Goal: Answer question/provide support: Share knowledge or assist other users

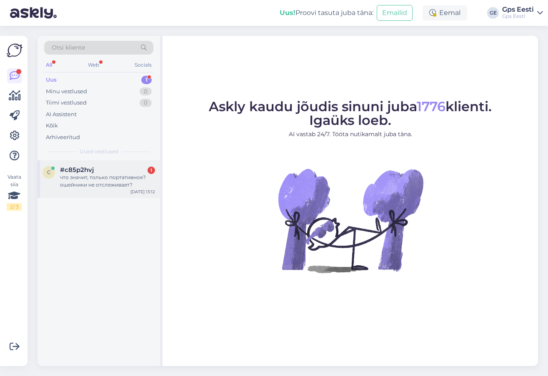
click at [91, 165] on div "c #c85p2hvj 1 что значит, только портативное? ошейники не отслеживает? [DATE] 1…" at bounding box center [98, 178] width 122 height 37
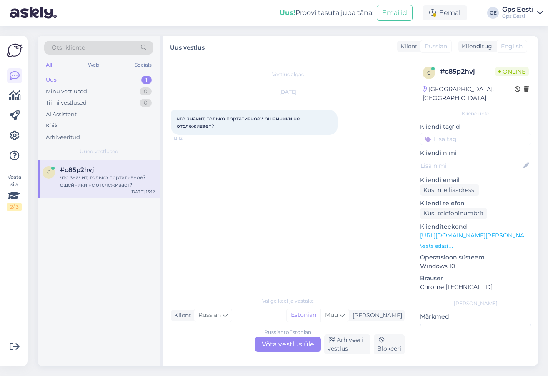
click at [279, 345] on div "Russian to Estonian Võta vestlus üle" at bounding box center [288, 344] width 66 height 15
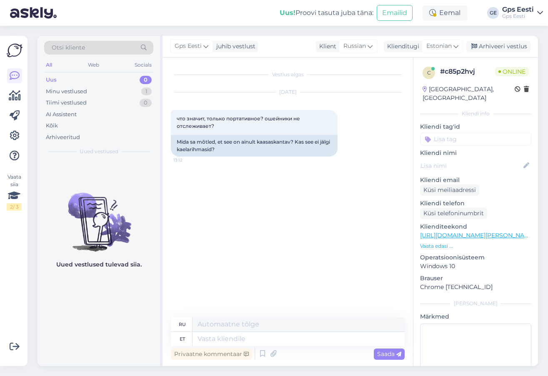
click at [476, 232] on link "[URL][DOMAIN_NAME][PERSON_NAME]" at bounding box center [477, 235] width 115 height 7
click at [263, 342] on textarea at bounding box center [298, 339] width 212 height 14
type textarea "Tere,"
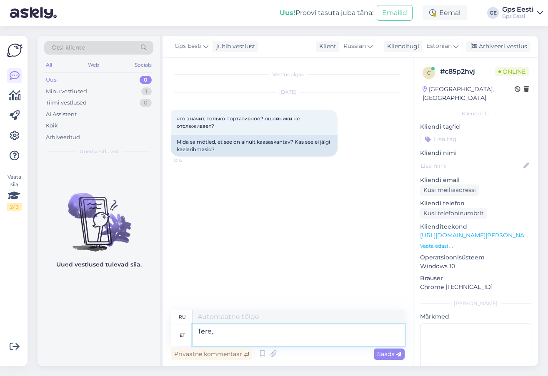
type textarea "Привет,"
type textarea "Tere, ""
type textarea "Привет, ""
type textarea "Tere, "Ainult k"
type textarea "Привет, "Только"
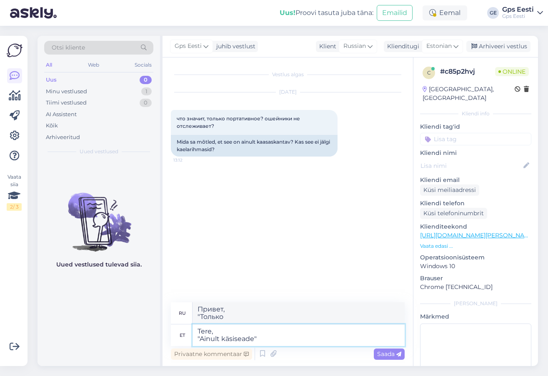
type textarea "Tere, "Ainult käsiseade""
type textarea "Здравствуйте, «Только портативное устройство»"
type textarea "Tere, "Ainult käsiseade" o"
type textarea "Привет, "Только портативное устройство""
type textarea "Tere, "Ainult käsiseade" on"
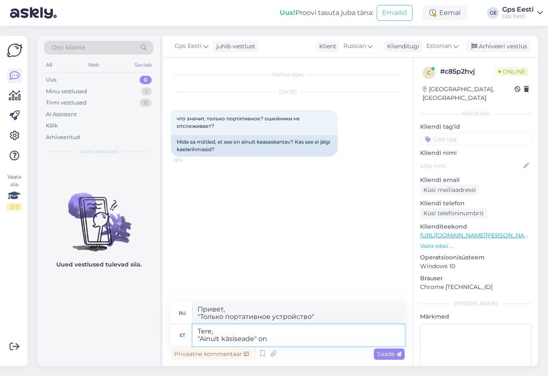
type textarea "Привет, "Только портативное устройство" - это"
type textarea "Tere, "Ainult käsiseade" on kom"
type textarea "Здравствуйте, "Только портативное устройство" — это ком"
type textarea "Tere, "Ainult käsiseade" on komplektsus."
type textarea "Здравствуйте, «Только портативное устройство» — это набор."
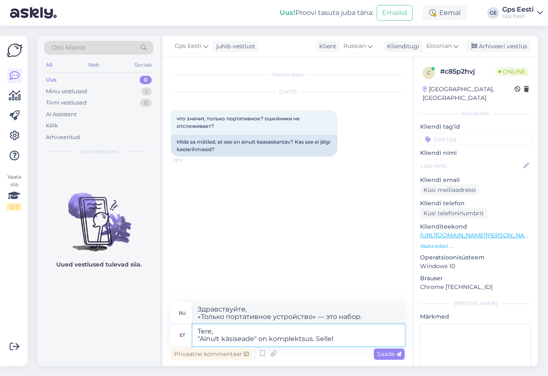
type textarea "Tere, "Ainult käsiseade" on komplektsus. Sellel"
type textarea "Здравствуйте, "Только портативное устройство" — это набор. Его"
type textarea "Tere, "Ainult käsiseade" on komplektsus. Sellel ei"
type textarea "Здравствуйте, "Только портативное устройство" — это набор. На этом"
type textarea "Tere, "Ainult käsiseade" on komplektsus. Sellel ei o"
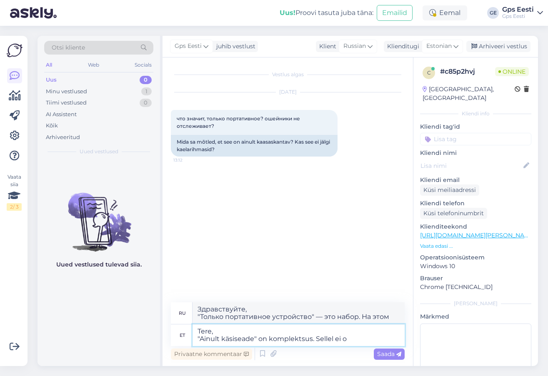
type textarea "Здравствуйте, "Только портативный" — это набор. Он не..."
type textarea "Tere, "Ainult käsiseade" on komplektsus. Sellel ei ole k"
type textarea "Здравствуйте, "Только портативный" — это комплект. В нём нет"
type textarea "Tere, "Ainult käsiseade" on komplektsus. Sellel ei ole karbis ka"
type textarea "Здравствуйте, комплект "Только портативный" — У него нет коробки."
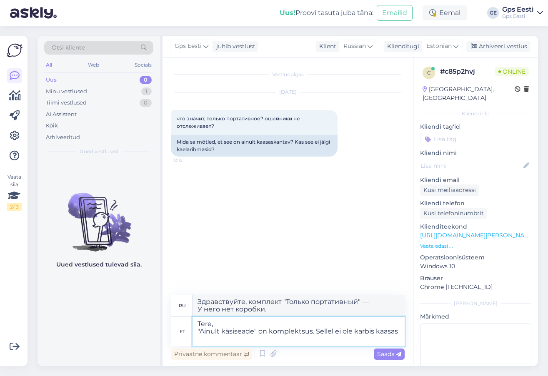
type textarea "Tere, "Ainult käsiseade" on komplektsus. Sellel ei ole karbis kaasas"
type textarea "Здравствуйте, — это комплект «Только портативный». Он не входит в комплект."
type textarea "Tere, "Ainult käsiseade" on komplektsus. Sellel ei ole karbis kaasas koerarihma…"
type textarea "Здравствуйте, «Только портативная». Собачьи поводки в комплект не входят."
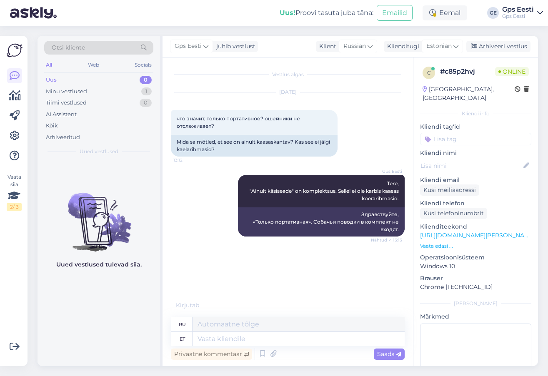
click at [103, 326] on div "Uued vestlused tulevad siia." at bounding box center [98, 263] width 122 height 206
drag, startPoint x: 359, startPoint y: 212, endPoint x: 407, endPoint y: 235, distance: 53.5
click at [407, 235] on div "Vestlus algas [DATE] что значит, только портативное? ошейники не отслеживает? 1…" at bounding box center [291, 183] width 241 height 235
copy div "Здравствуйте, «Только портативная». Собачьи поводки в комплект не входят."
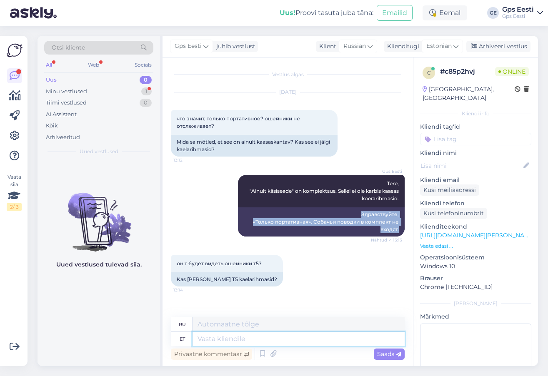
click at [224, 334] on textarea at bounding box center [298, 339] width 212 height 14
type textarea "Jah,"
type textarea "Да,"
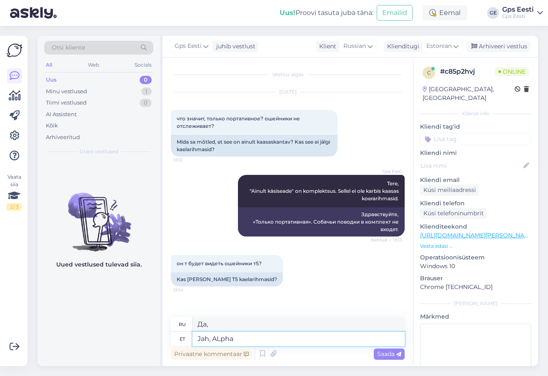
type textarea "Jah, ALpha"
type textarea "Да, АЛЬФА"
type textarea "Jah, Alpha 3"
type textarea "Да, Альфа"
type textarea "Jah, Alpha 300 s"
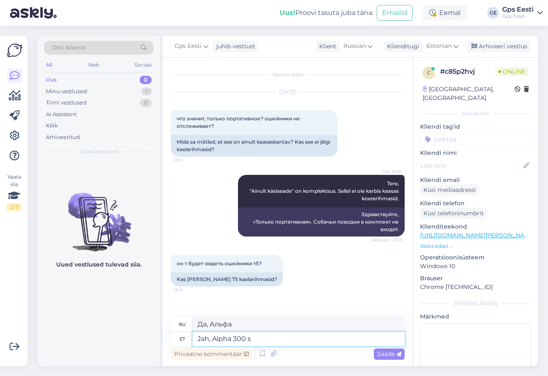
type textarea "Да, Альфа 300"
type textarea "Jah, Alpha 300 seeria t"
type textarea "Да, серия Alpha 300"
type textarea "Jah, Alpha 300 seeria toetab"
type textarea "Да, серия Alpha 300 поддерживает"
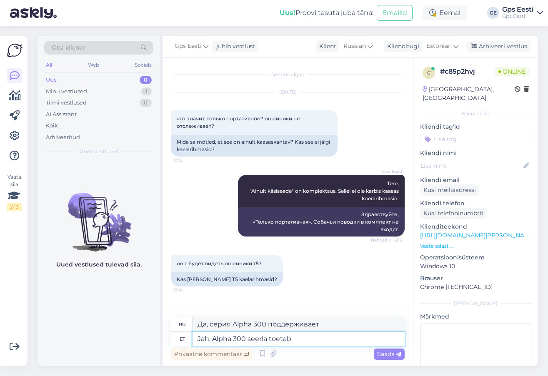
type textarea "Jah, Alpha 300 seeria toetab v"
type textarea "Да, серия Alpha 300 поддерживает v"
type textarea "Jah, Alpha 300 seeria toetab"
type textarea "Да, серия Alpha 300 поддерживает"
type textarea "Jah, Alpha 300 seeria toetab ka"
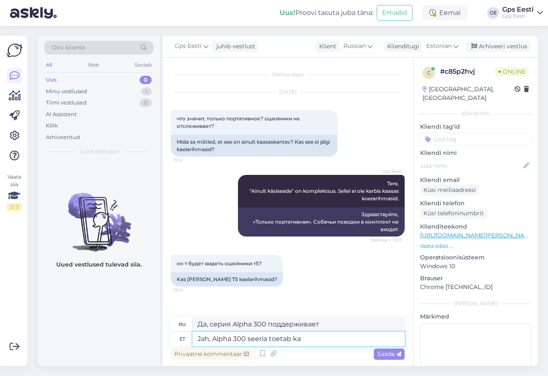
type textarea "Да, серия Alpha 300 также поддерживает"
type textarea "Jah, Alpha 300 seeria toetab ka T5 r"
type textarea "Да, серия Alpha 300 также поддерживает T5."
type textarea "Jah, Alpha 300 seeria toetab ka T5 rihmasid."
type textarea "Да, серия Alpha 300 также поддерживает ремни T5."
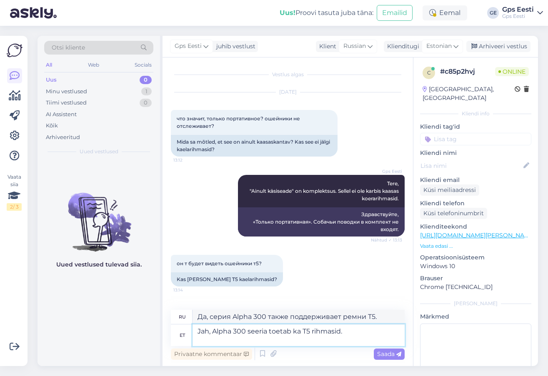
paste textarea "[URL][DOMAIN_NAME]"
type textarea "Jah, Alpha 300 seeria toetab ka T5 rihmasid. [URL][DOMAIN_NAME]"
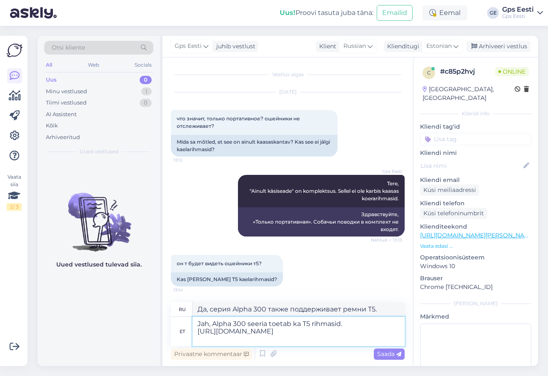
type textarea "Да, серия Alpha 300 также поддерживает поводки T5. [URL][DOMAIN_NAME]"
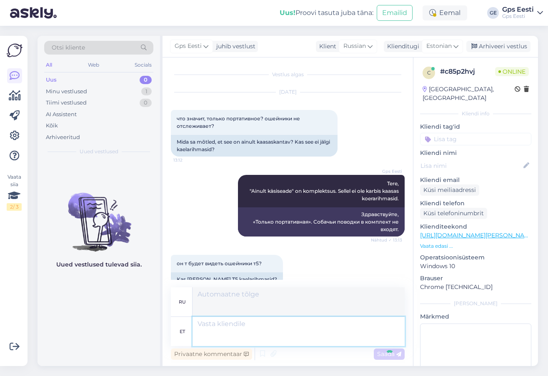
scroll to position [66, 0]
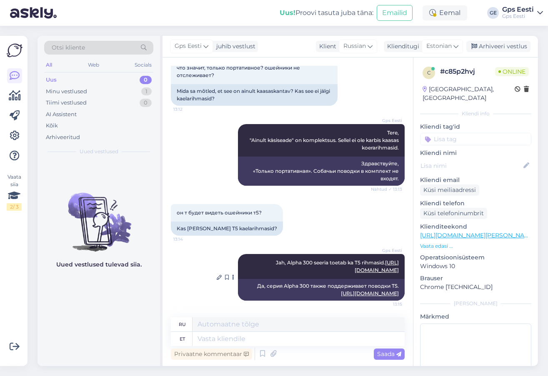
click at [284, 279] on div "Да, серия Alpha 300 также поддерживает поводки T5. [URL][DOMAIN_NAME]" at bounding box center [321, 290] width 167 height 22
copy div "Да, серия Alpha 300 также поддерживает поводки T5. h"
click at [115, 322] on div "Uued vestlused tulevad siia." at bounding box center [98, 263] width 122 height 206
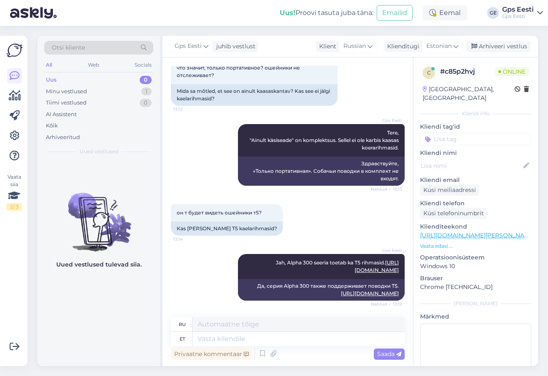
scroll to position [116, 0]
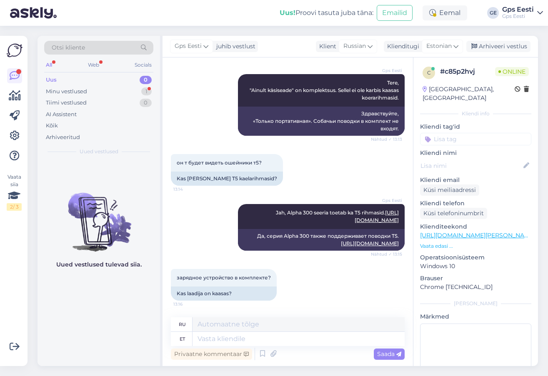
click at [473, 232] on link "[URL][DOMAIN_NAME][PERSON_NAME]" at bounding box center [477, 235] width 115 height 7
click at [305, 344] on textarea at bounding box center [298, 339] width 212 height 14
type textarea "Karbis on"
type textarea "В коробке"
type textarea "Karbis on"
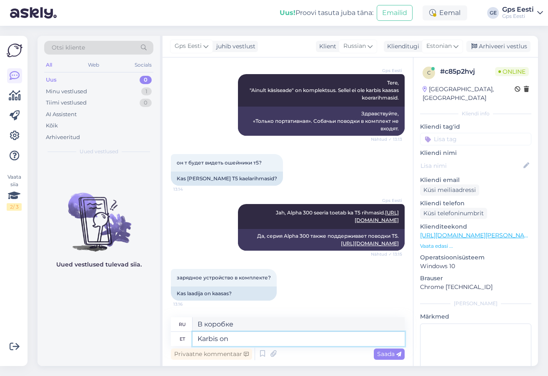
type textarea "В коробке есть"
type textarea "Karbis on USB-C"
type textarea "USB-C в коробке"
type textarea "Karbis on USB-C kaabel l"
type textarea "В комплект поставки входит кабель USB-C."
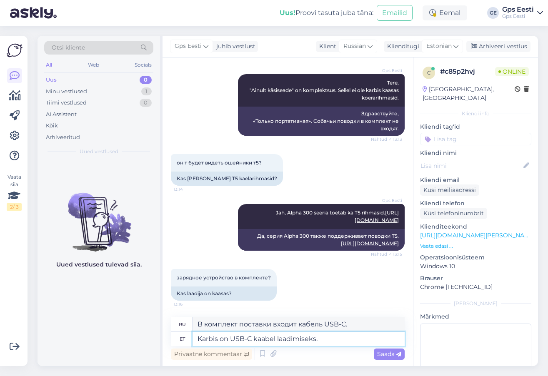
type textarea "Karbis on USB-C kaabel laadimiseks."
type textarea "В комплект поставки входит кабель USB-C для зарядки."
type textarea "Karbis on USB-C kaabel laadimiseks. Seinaadapterit e"
type textarea "В комплект поставки входит кабель USB-C для зарядки. Сетевой адаптер."
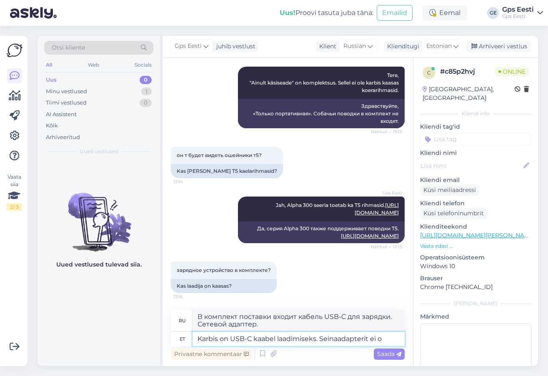
type textarea "Karbis on USB-C kaabel laadimiseks. Seinaadapterit ei ol"
type textarea "В комплект поставки входит кабель USB-C для зарядки. Сетевой адаптер в комплект…"
type textarea "Karbis on USB-C kaabel laadimiseks. Seinaadapterit ei ole, saa"
type textarea "В комплект входит кабель USB-C для зарядки. Адаптер для подключения к сети отсу…"
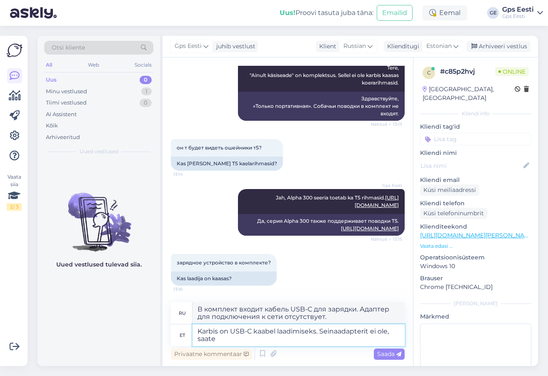
type textarea "Karbis on USB-C kaabel laadimiseks. Seinaadapterit ei ole, saate"
type textarea "В комплекте идёт кабель USB-C для зарядки. Адаптера нет, можно"
type textarea "Karbis on USB-C kaabel laadimiseks. Seinaadapterit ei ole, saate kasutada n"
type textarea "В комплекте идёт кабель USB-C для зарядки. Адаптера нет, можно использовать"
type textarea "Karbis on USB-C kaabel laadimiseks. Seinaadapterit ei ole, saate kasutada näite…"
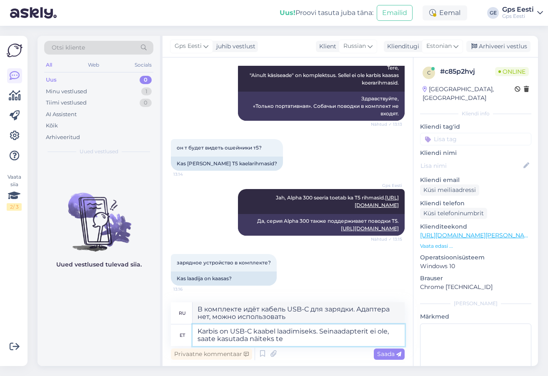
type textarea "В комплекте идёт кабель USB-C для зарядки. Адаптера нет, можно использовать, на…"
type textarea "Karbis on USB-C kaabel laadimiseks. Seinaadapterit ei ole, saate kasutada näite…"
type textarea "В комплекте идёт кабель USB-C для зарядки. Сетевого адаптера нет, можно использ…"
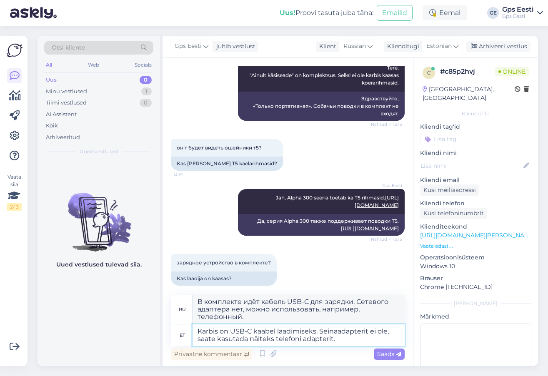
type textarea "Karbis on USB-C kaabel laadimiseks. Seinaadapterit ei ole, saate kasutada näite…"
click at [300, 302] on textarea "В комплекте идёт кабель USB-C для зарядки. Сетевого адаптера нет, можно использ…" at bounding box center [298, 309] width 212 height 29
click at [361, 340] on textarea "Karbis on USB-C kaabel laadimiseks. Seinaadapterit ei ole, saate kasutada näite…" at bounding box center [298, 335] width 212 height 22
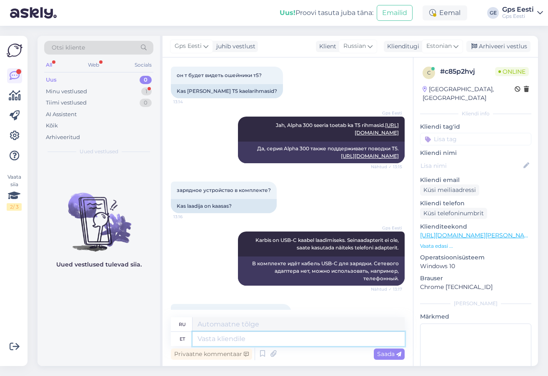
scroll to position [238, 0]
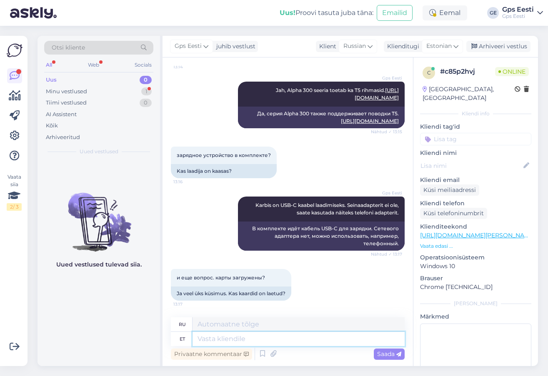
click at [246, 346] on textarea at bounding box center [298, 339] width 212 height 14
click at [227, 343] on textarea at bounding box center [298, 339] width 212 height 14
type textarea "Sea"
type textarea "Свинья"
type textarea "Seadmetel o"
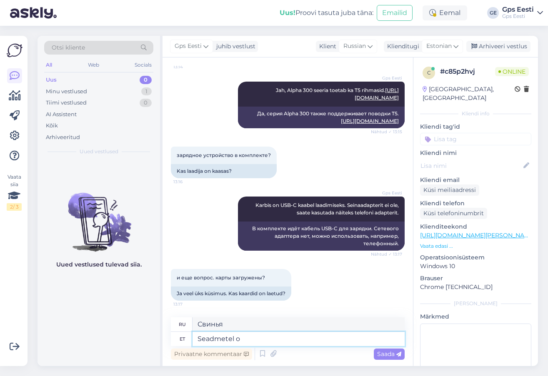
type textarea "На устройствах"
type textarea "Seadmetel on"
type textarea "Устройства имеют"
paste textarea "TopoActive Euroopa"
type textarea "Seadmetel on TopoActive Euroopa"
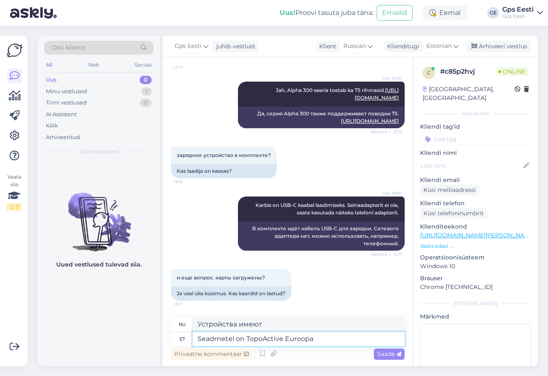
type textarea "Устройства имеют TopoActive Europe"
type textarea "Seadmetel on TopoActive Euroopa kaardid s"
type textarea "Устройства оснащены картами Европы TopoActive."
type textarea "Seadmetel on TopoActive Euroopa kaardid sees."
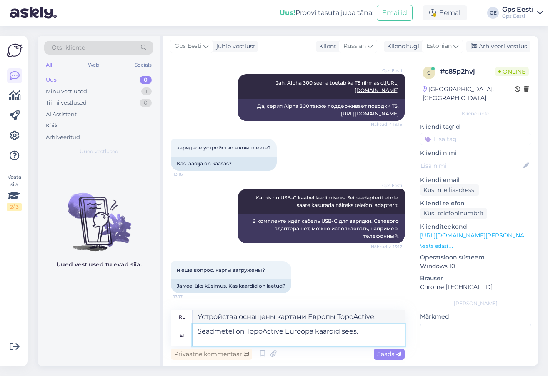
type textarea "В устройства встроены карты TopoActive Europe."
click at [200, 336] on textarea "Seadmetel on TopoActive Euroopa kaardid sees." at bounding box center [298, 335] width 212 height 22
type textarea "Seadmetel on TopoActive Euroopa kaardid sees. [PERSON_NAME]"
type textarea "В устройства встроены карты TopoActive Europe. Отдельные"
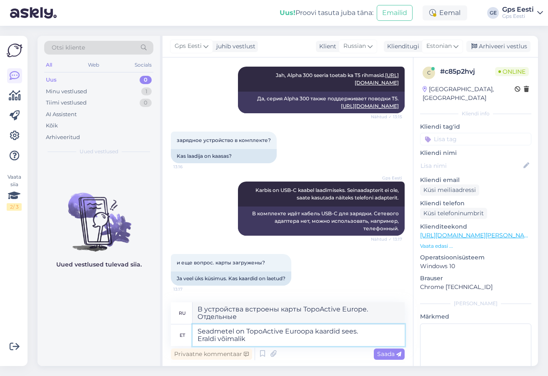
type textarea "Seadmetel on TopoActive Euroopa kaardid sees. Eraldi võimalik j"
type textarea "В устройства встроены карты TopoActive Europe. Доступно отдельно."
type textarea "Seadmetel on TopoActive Euroopa kaardid sees. Eraldi võimalik juurde osta R"
type textarea "В устройства встроены карты TopoActive Europe. Можно приобрести отдельно."
type textarea "Seadmetel on TopoActive Euroopa kaardid sees. Eraldi võimalik juurde osta Regio…"
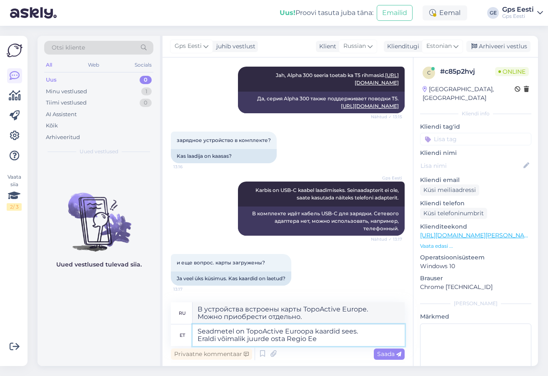
type textarea "В устройства встроены карты Европы TopoActive. Regio можно приобрести отдельно."
type textarea "Seadmetel on TopoActive Euroopa kaardid sees. Eraldi võimalik juurde osta Regio…"
type textarea "В устройства встроены карты Европы TopoActive. Regio Estonia можно приобрести о…"
type textarea "Seadmetel on TopoActive Euroopa kaardid sees. Eraldi võimalik juurde osta Regio…"
type textarea "В устройства встроены карты Европы TopoActive. Карты [GEOGRAPHIC_DATA] можно пр…"
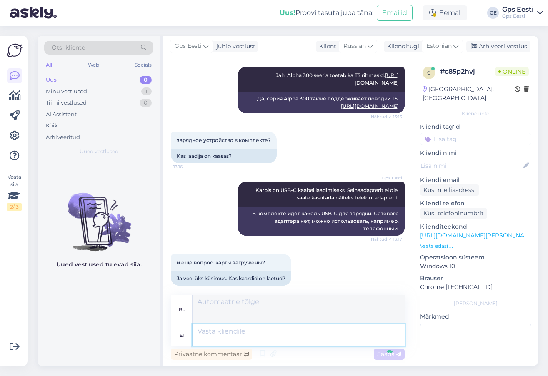
scroll to position [311, 0]
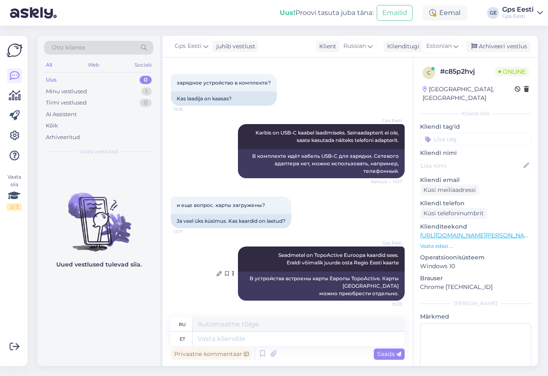
click at [337, 278] on div "В устройства встроены карты Европы TopoActive. Карты [GEOGRAPHIC_DATA] можно пр…" at bounding box center [321, 286] width 167 height 29
click at [394, 293] on div "В устройства встроены карты Европы TopoActive. Карты [GEOGRAPHIC_DATA] можно пр…" at bounding box center [321, 286] width 167 height 29
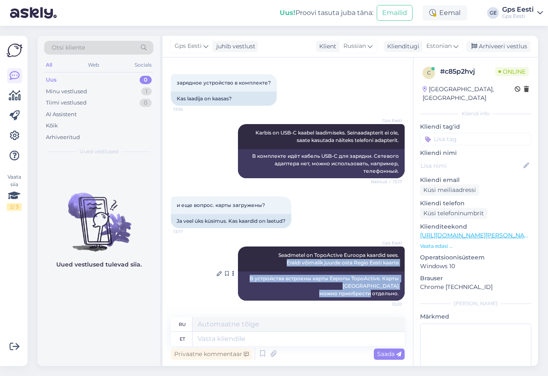
drag, startPoint x: 382, startPoint y: 293, endPoint x: 244, endPoint y: 277, distance: 139.3
click at [245, 274] on div "В устройства встроены карты Европы TopoActive. Карты [GEOGRAPHIC_DATA] можно пр…" at bounding box center [321, 286] width 167 height 29
click at [241, 280] on div "В устройства встроены карты Европы TopoActive. Карты [GEOGRAPHIC_DATA] можно пр…" at bounding box center [321, 286] width 167 height 29
drag, startPoint x: 245, startPoint y: 279, endPoint x: 392, endPoint y: 296, distance: 148.0
click at [392, 296] on div "В устройства встроены карты Европы TopoActive. Карты [GEOGRAPHIC_DATA] можно пр…" at bounding box center [321, 286] width 167 height 29
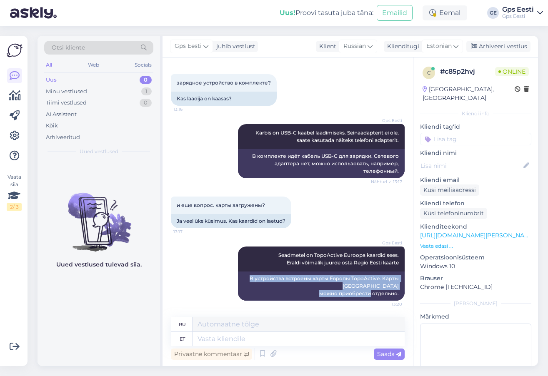
copy div "В устройства встроены карты Европы TopoActive. Карты [GEOGRAPHIC_DATA] можно пр…"
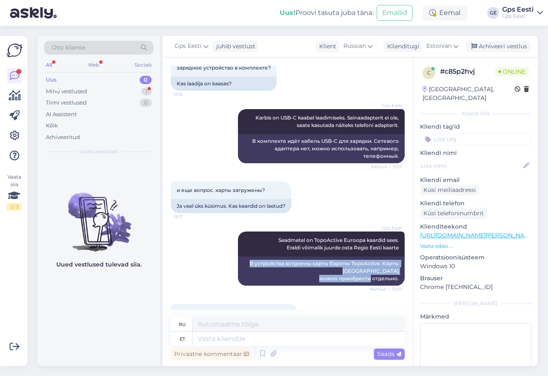
scroll to position [361, 0]
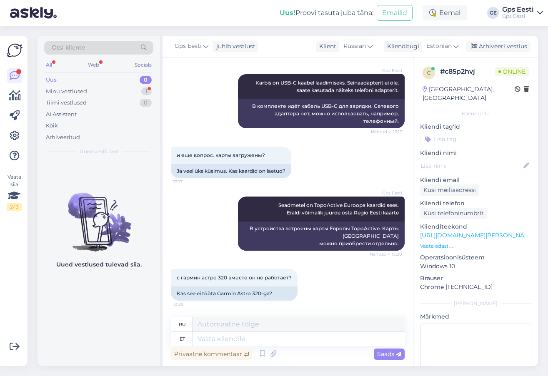
click at [109, 317] on div "Uued vestlused tulevad siia." at bounding box center [98, 263] width 122 height 206
click at [266, 339] on textarea at bounding box center [298, 339] width 212 height 14
click at [497, 232] on link "[URL][DOMAIN_NAME][PERSON_NAME]" at bounding box center [477, 235] width 115 height 7
click at [242, 341] on textarea at bounding box center [298, 339] width 212 height 14
type textarea "Ei t"
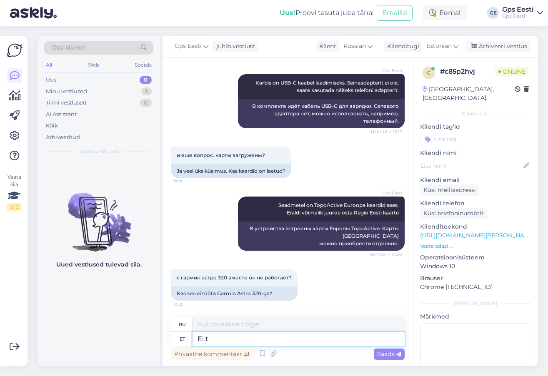
type textarea "Нет"
type textarea "Ei tööta."
type textarea "Не работает."
type textarea "Ei tööta. Alpha ja"
type textarea "Не работает. Альфа и"
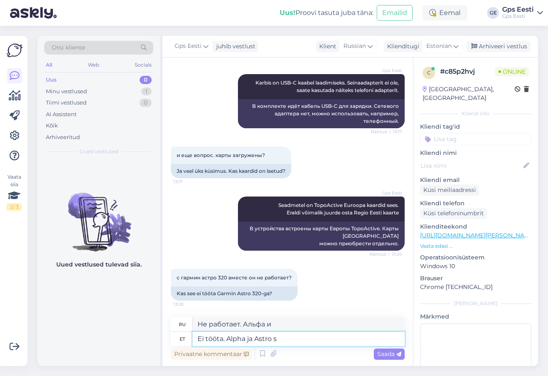
type textarea "Ei tööta. Alpha ja Astro se"
type textarea "Не работает. Альфа и [GEOGRAPHIC_DATA]."
type textarea "Ei tööta. Alpha ja Astro seadmed e"
type textarea "Не работает. Устройства Alpha и Astro."
type textarea "Ei tööta. Alpha ja [PERSON_NAME] seadmed ei t"
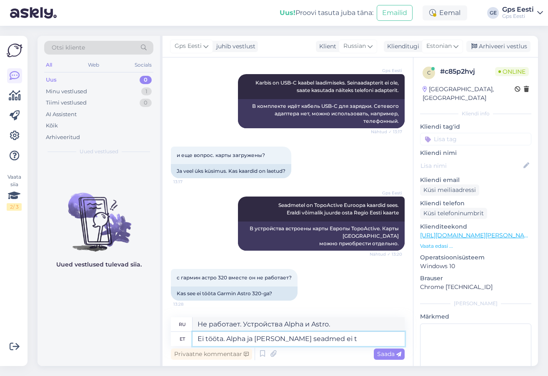
type textarea "Не работает. Устройства Alpha и Astro не работают."
type textarea "Ei tööta. Alpha ja Astro seadmed ei tööta omavahel."
type textarea "Не работает. Устройства Alpha и Astro несовместимы."
type textarea "Ei tööta. Alpha ja Astro seadmed ei tööta omavahel."
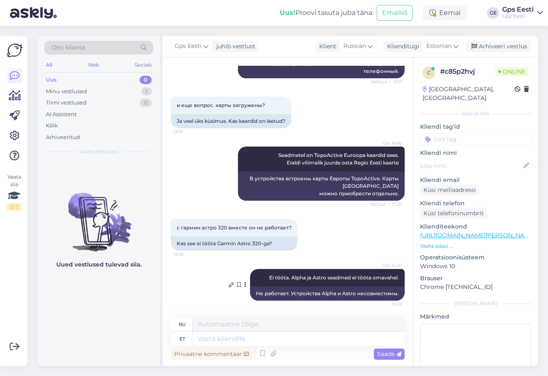
click at [364, 292] on div "Не работает. Устройства Alpha и Astro несовместимы." at bounding box center [327, 294] width 155 height 14
copy div "Не работает. Устройства Alpha и Astro несовместимы."
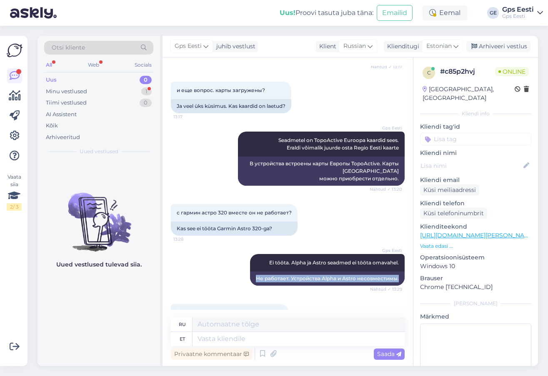
scroll to position [461, 0]
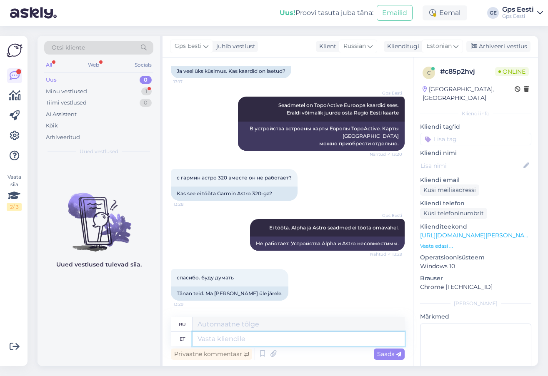
click at [269, 336] on textarea at bounding box center [298, 339] width 212 height 14
type textarea "Head p"
type textarea "Хороший"
type textarea "Head päeva t"
type textarea "Хорошего дня"
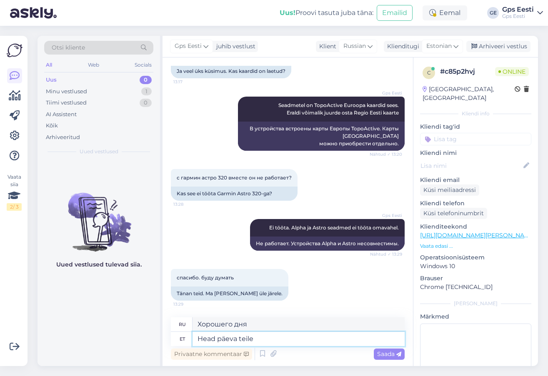
type textarea "Head päeva teile!"
type textarea "Хорошего вам дня!"
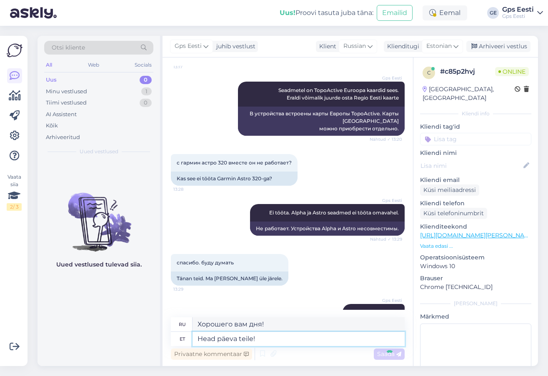
scroll to position [511, 0]
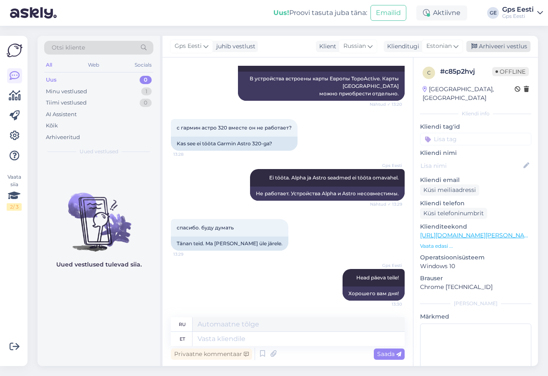
click at [510, 42] on div "Arhiveeri vestlus" at bounding box center [498, 46] width 64 height 11
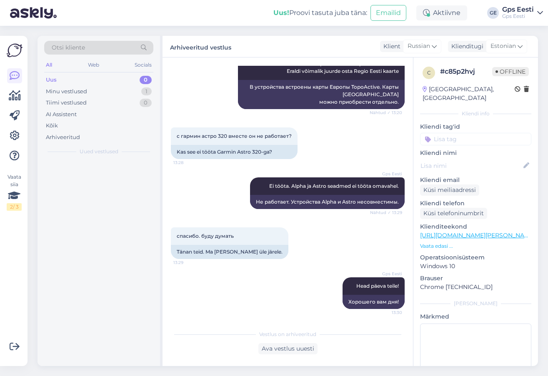
scroll to position [502, 0]
